Goal: Transaction & Acquisition: Purchase product/service

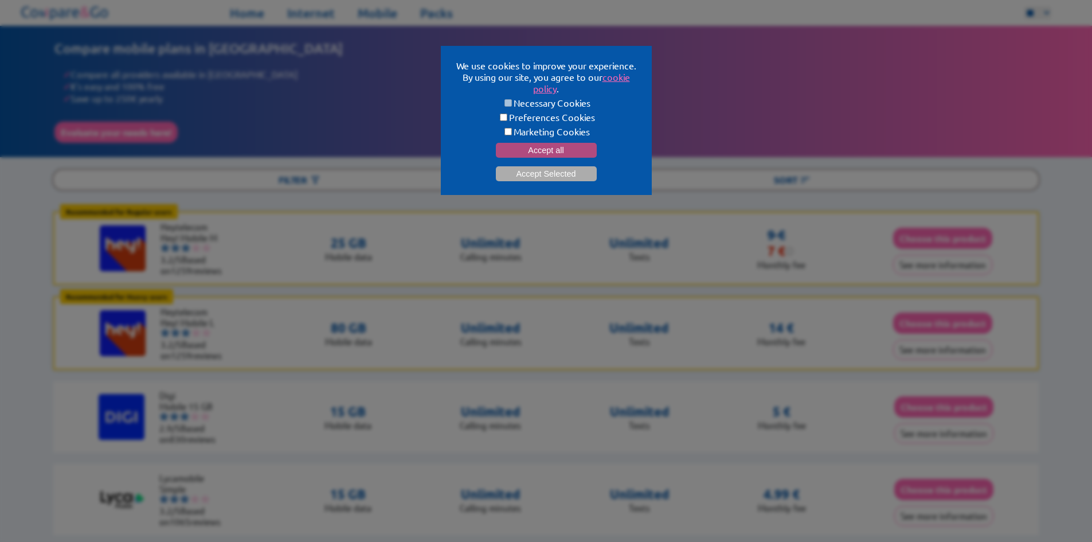
click at [529, 143] on button "Accept all" at bounding box center [546, 150] width 101 height 15
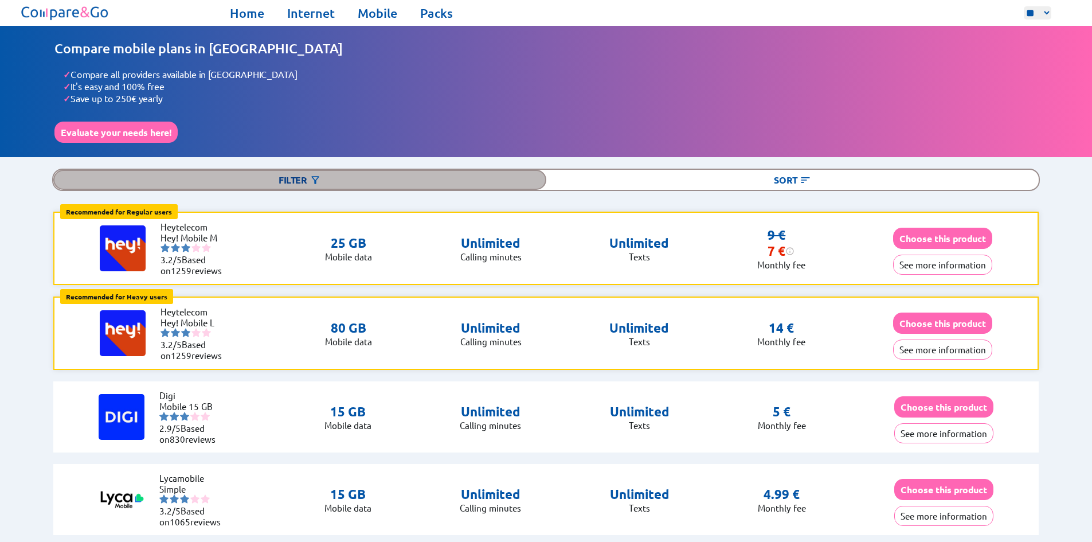
click at [305, 180] on div "Filter" at bounding box center [299, 180] width 493 height 20
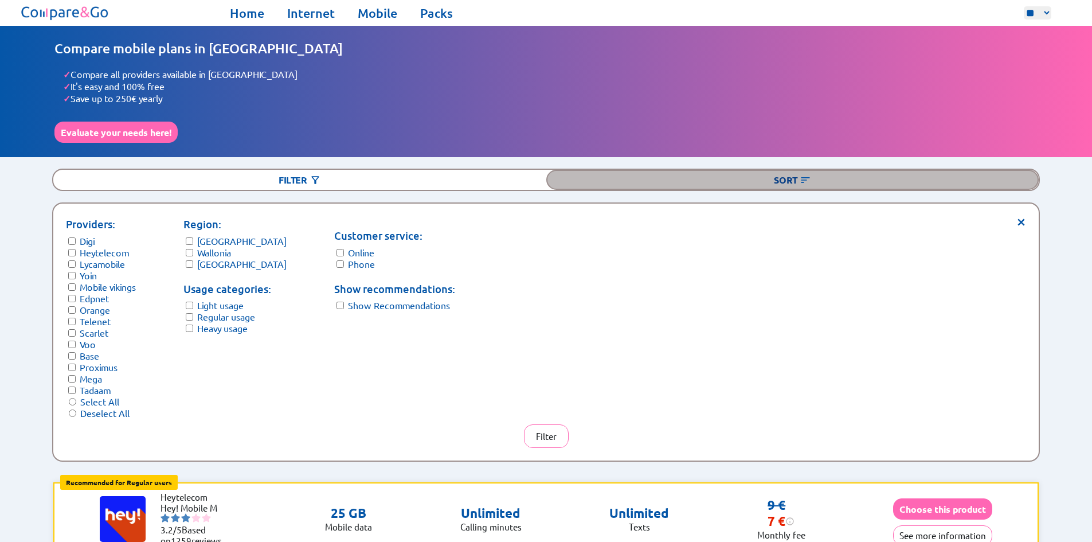
click at [807, 174] on img at bounding box center [805, 179] width 11 height 11
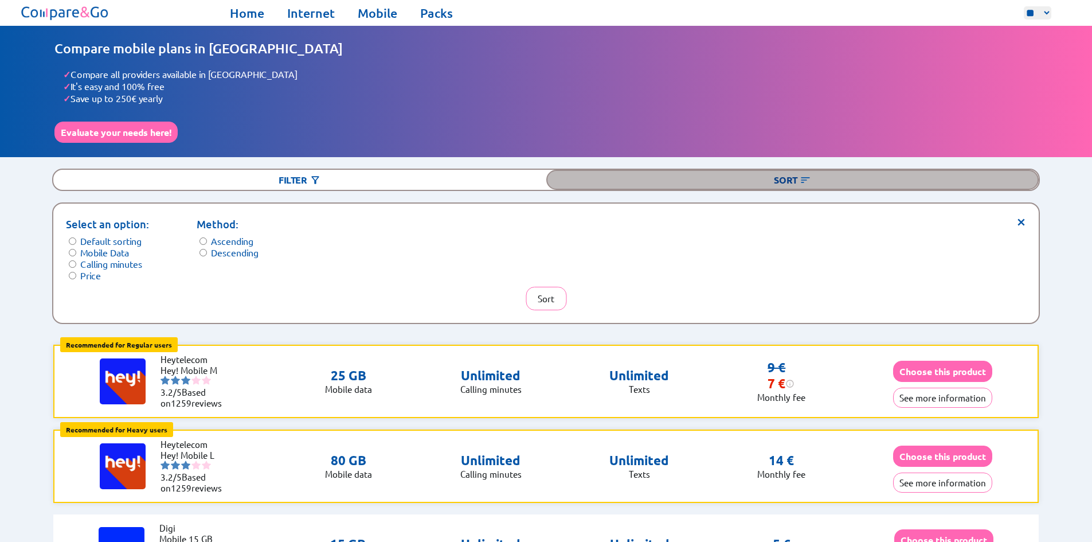
click at [807, 174] on img at bounding box center [805, 179] width 11 height 11
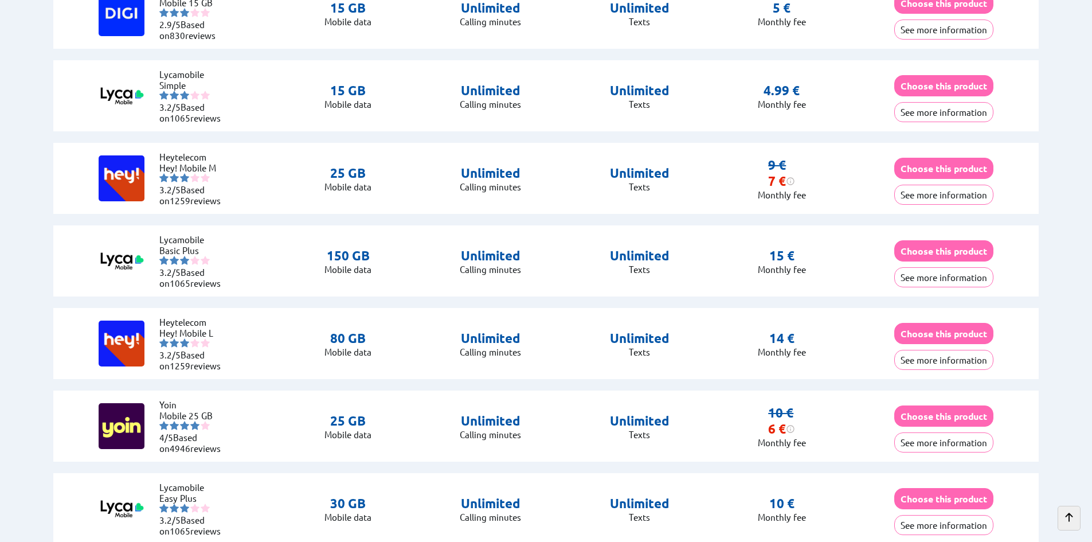
scroll to position [410, 0]
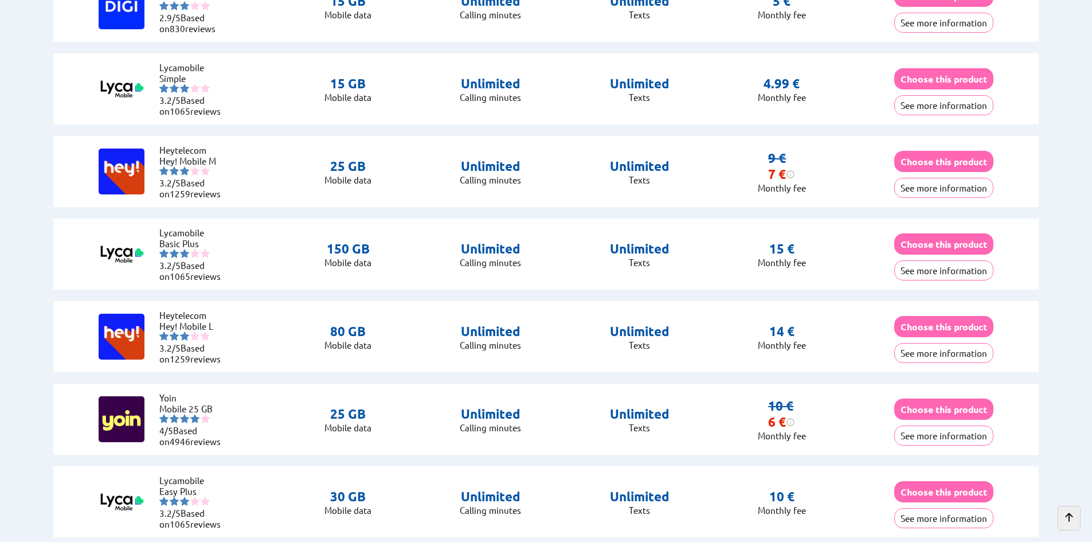
click at [478, 162] on p "Unlimited" at bounding box center [490, 166] width 61 height 16
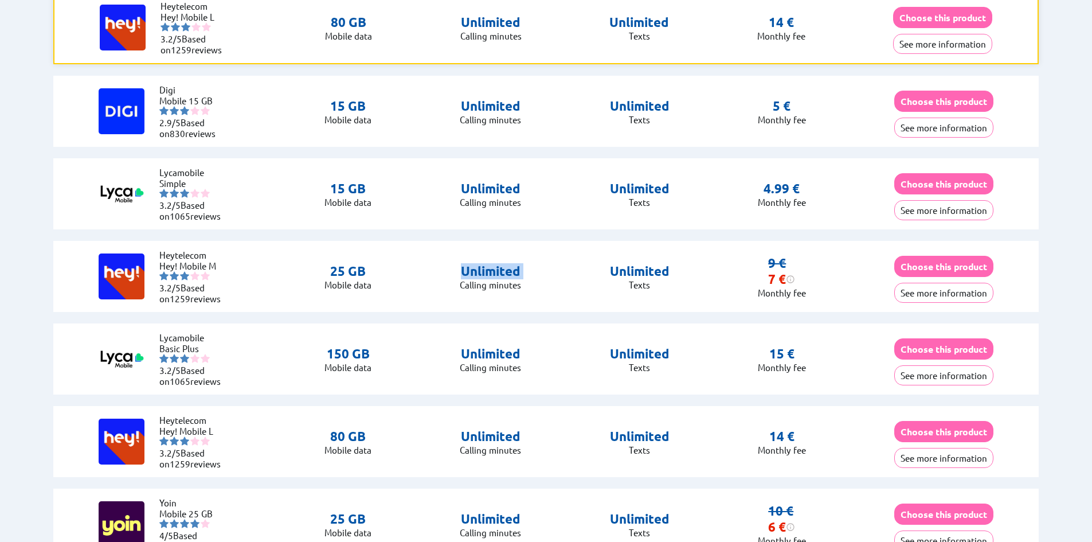
scroll to position [0, 0]
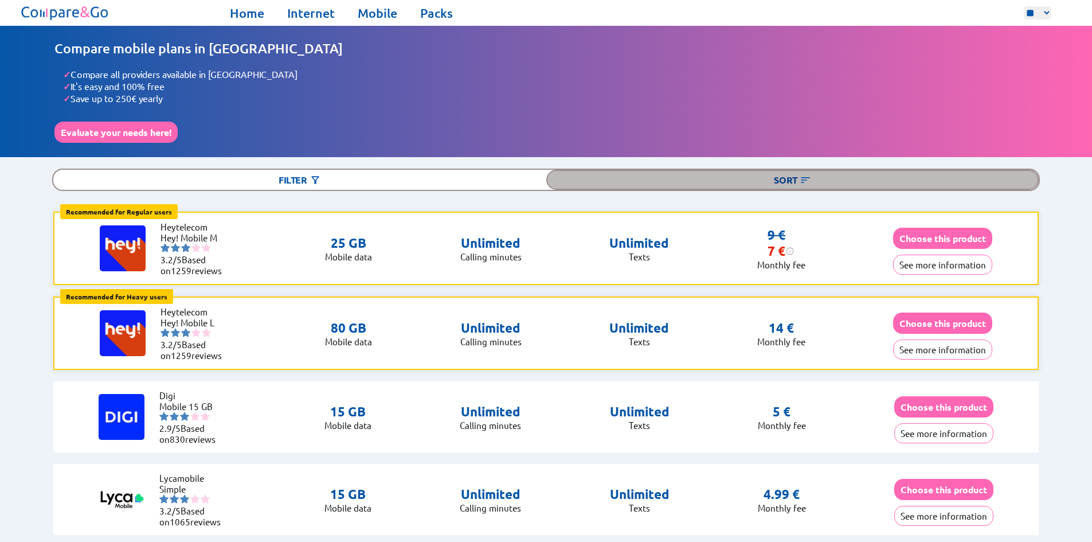
click at [800, 170] on div "Sort" at bounding box center [792, 180] width 493 height 20
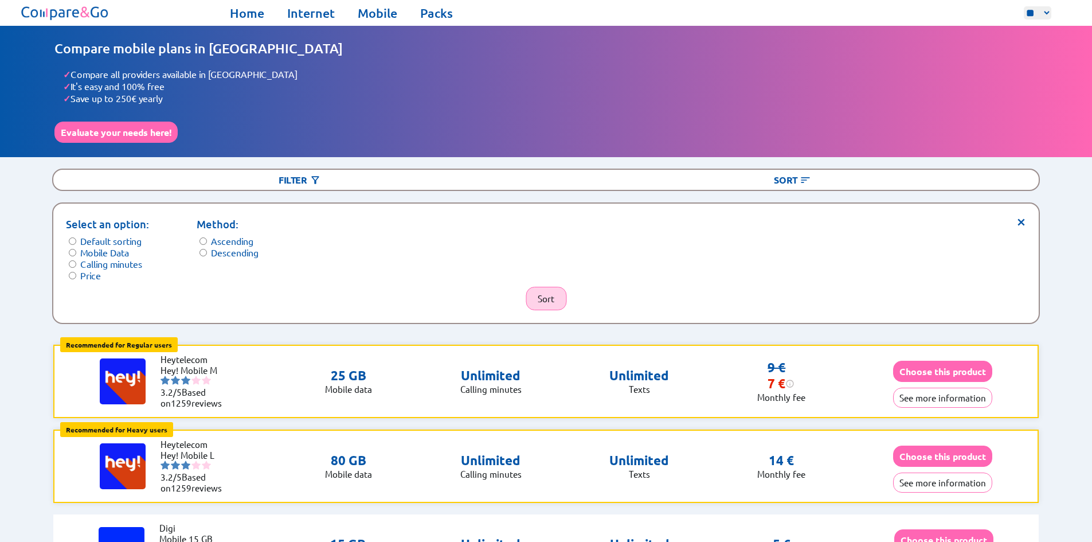
click at [541, 288] on button "Sort" at bounding box center [546, 299] width 41 height 24
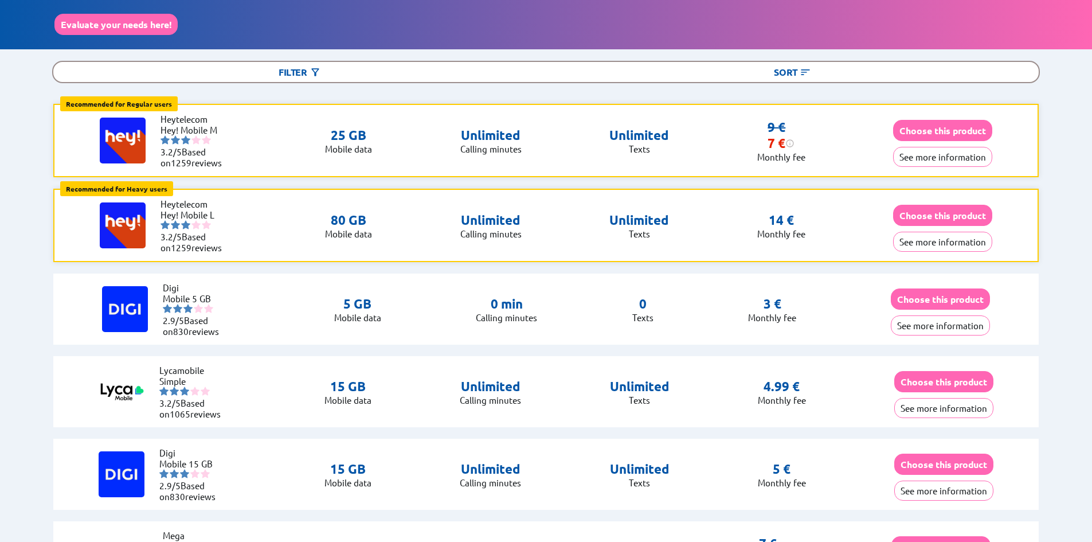
scroll to position [76, 0]
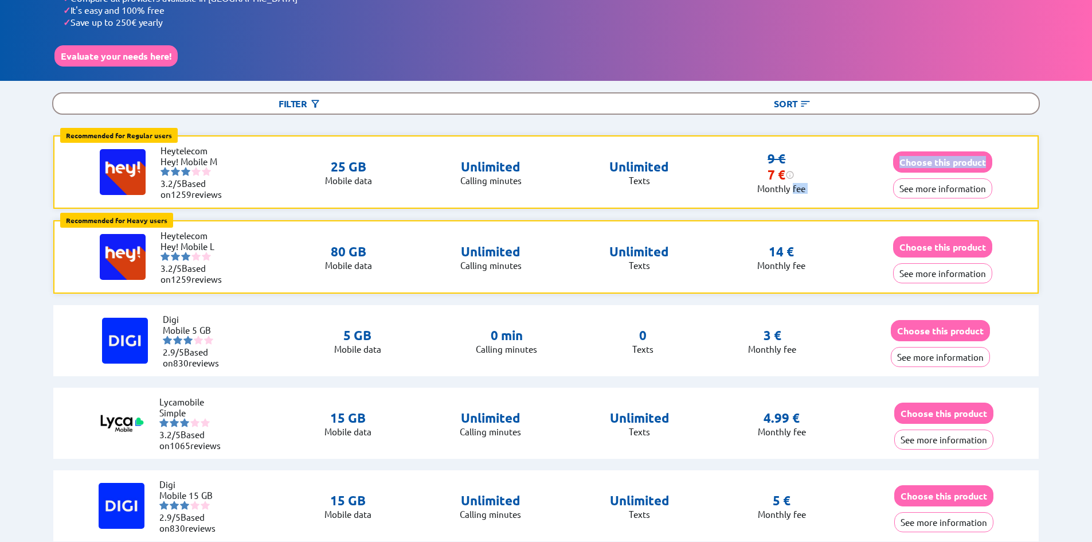
drag, startPoint x: 792, startPoint y: 188, endPoint x: 1008, endPoint y: 161, distance: 218.4
click at [1008, 161] on div "Recommended for Regular users Regular users: Uses data for browsing, social med…" at bounding box center [545, 171] width 985 height 73
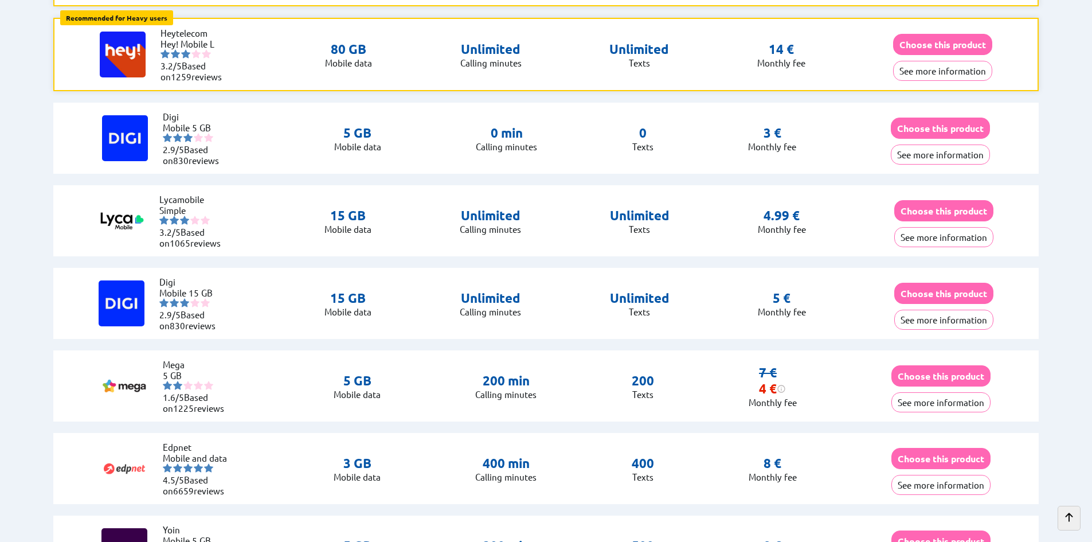
scroll to position [299, 0]
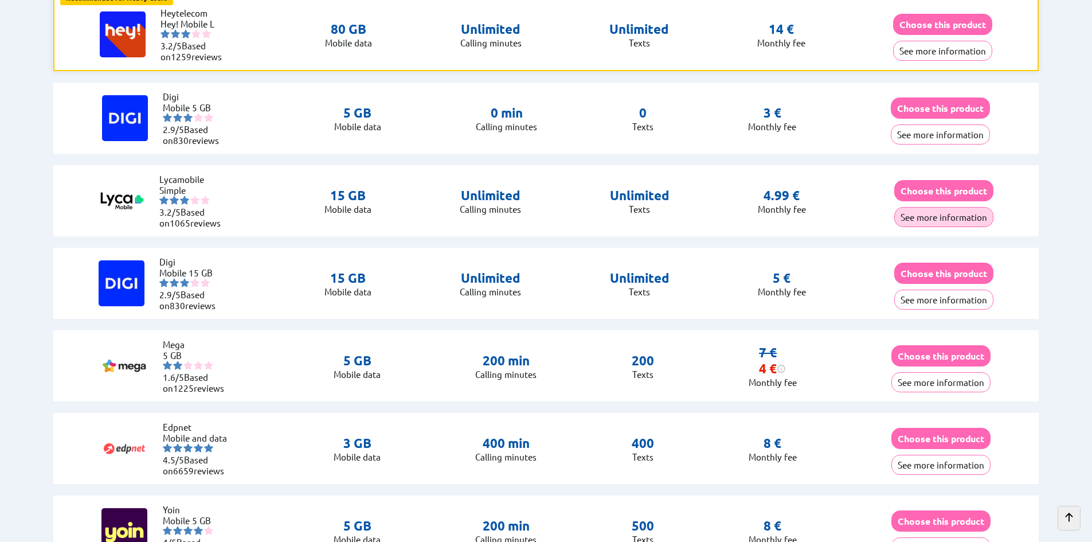
click at [924, 217] on button "See more information" at bounding box center [943, 217] width 99 height 20
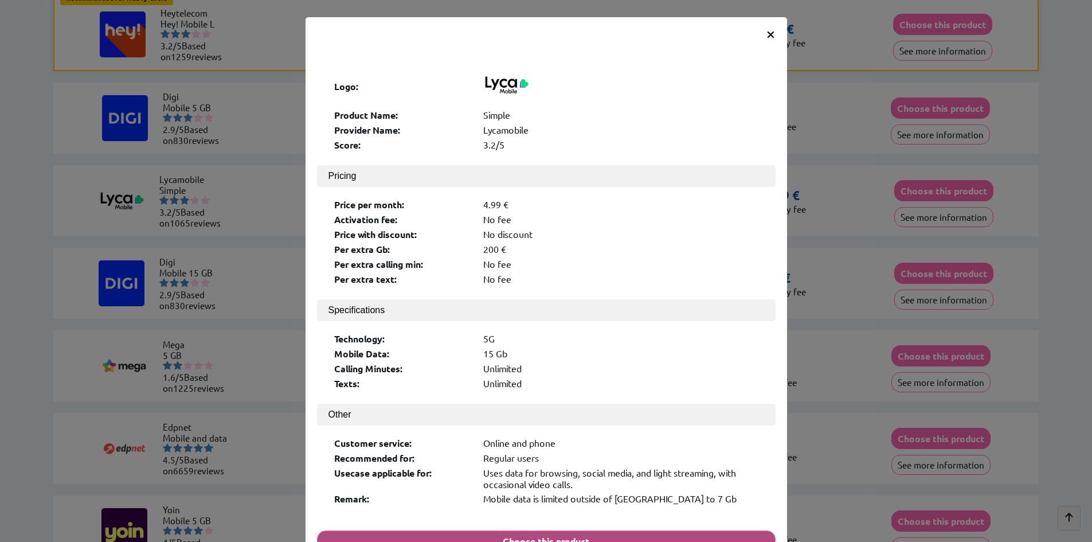
click at [533, 530] on button "Choose this product" at bounding box center [546, 540] width 459 height 21
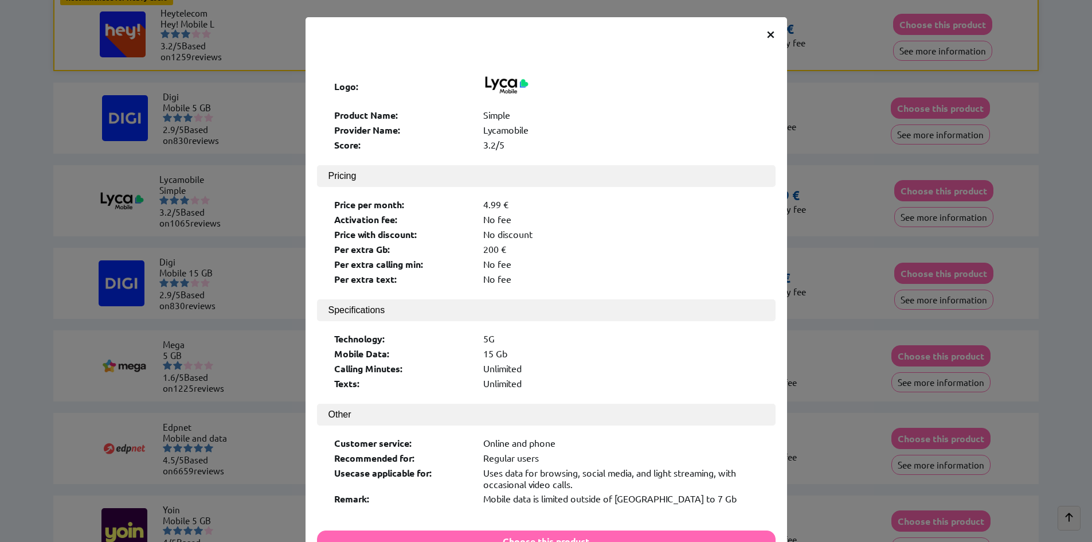
click at [769, 34] on span "×" at bounding box center [771, 33] width 10 height 21
